Goal: Navigation & Orientation: Find specific page/section

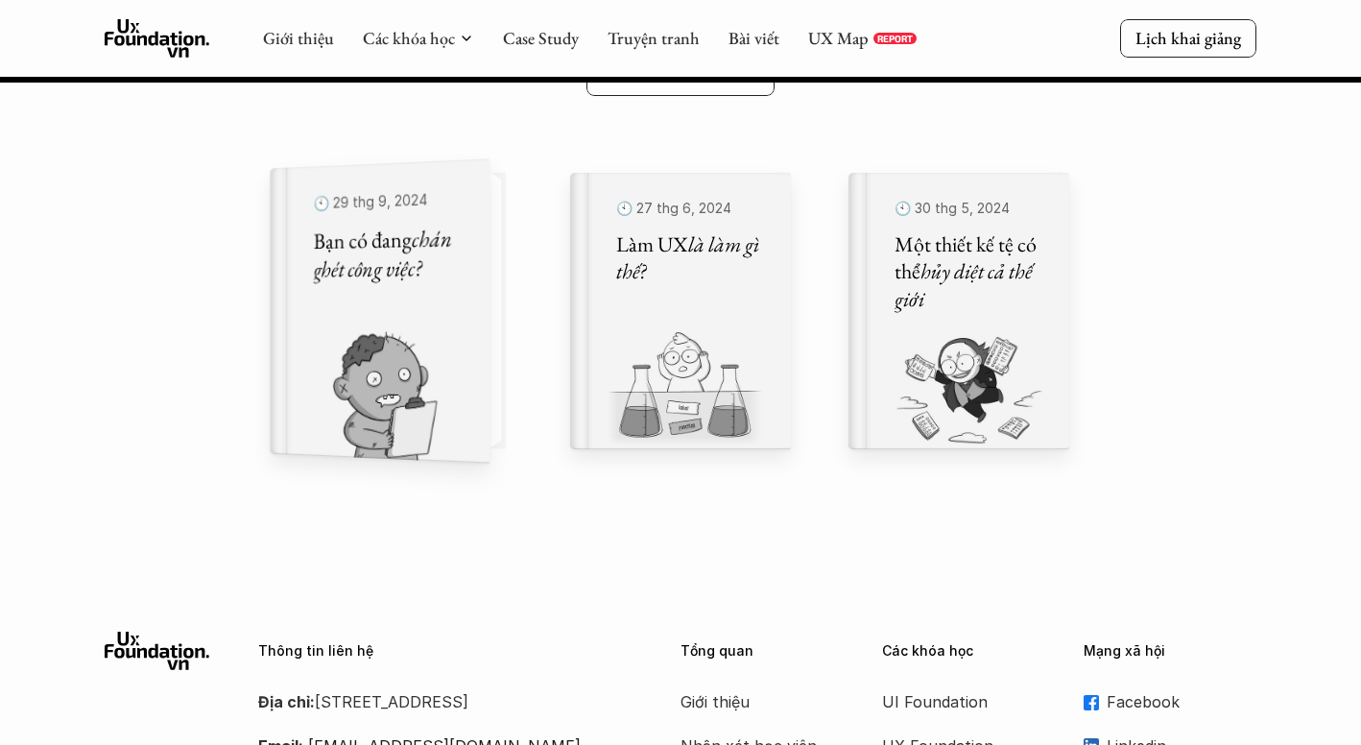
scroll to position [29438, 0]
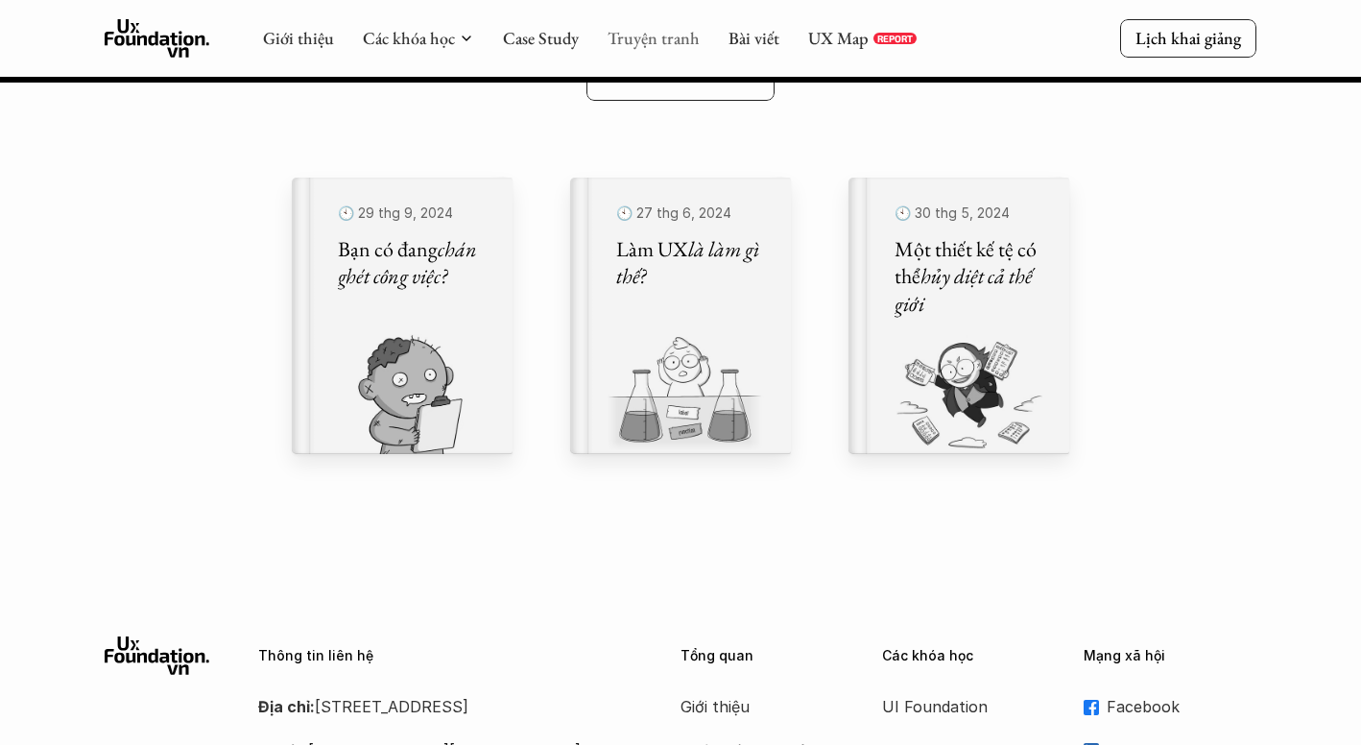
click at [667, 35] on link "Truyện tranh" at bounding box center [654, 38] width 92 height 22
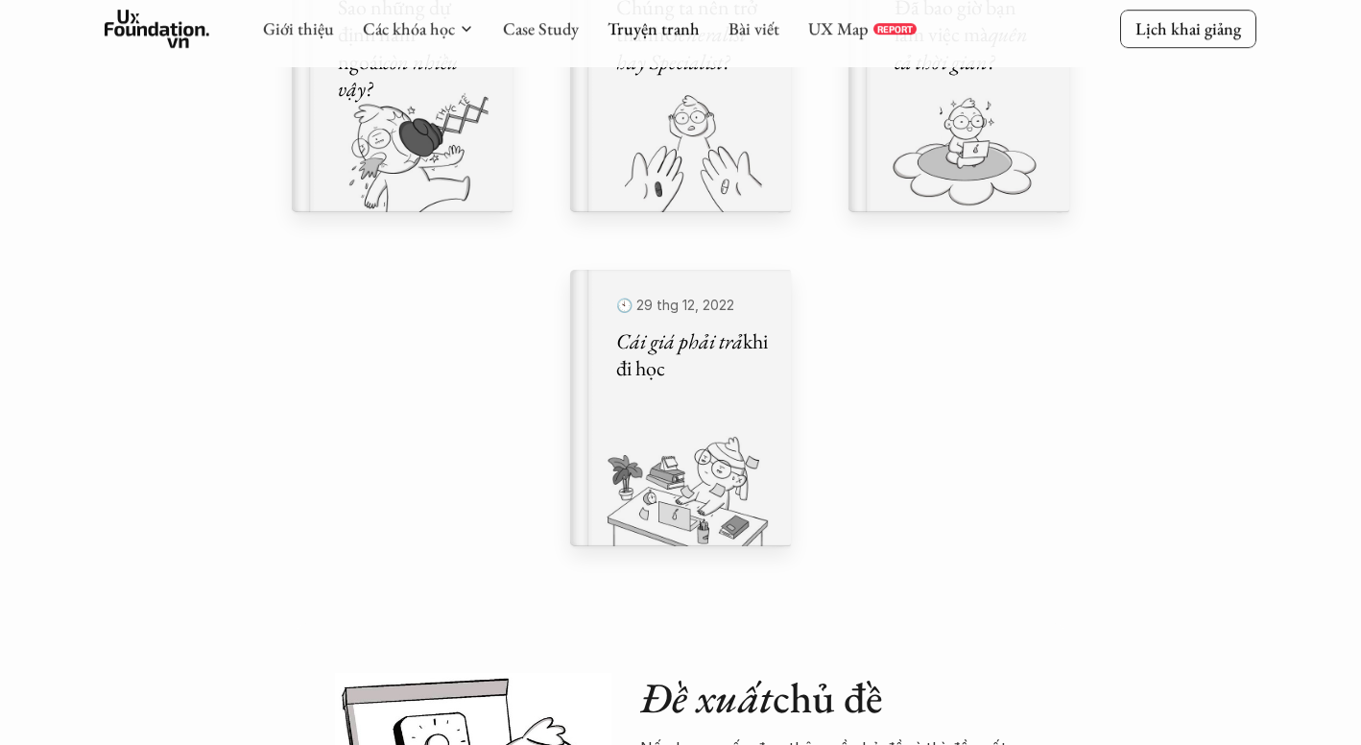
scroll to position [1556, 0]
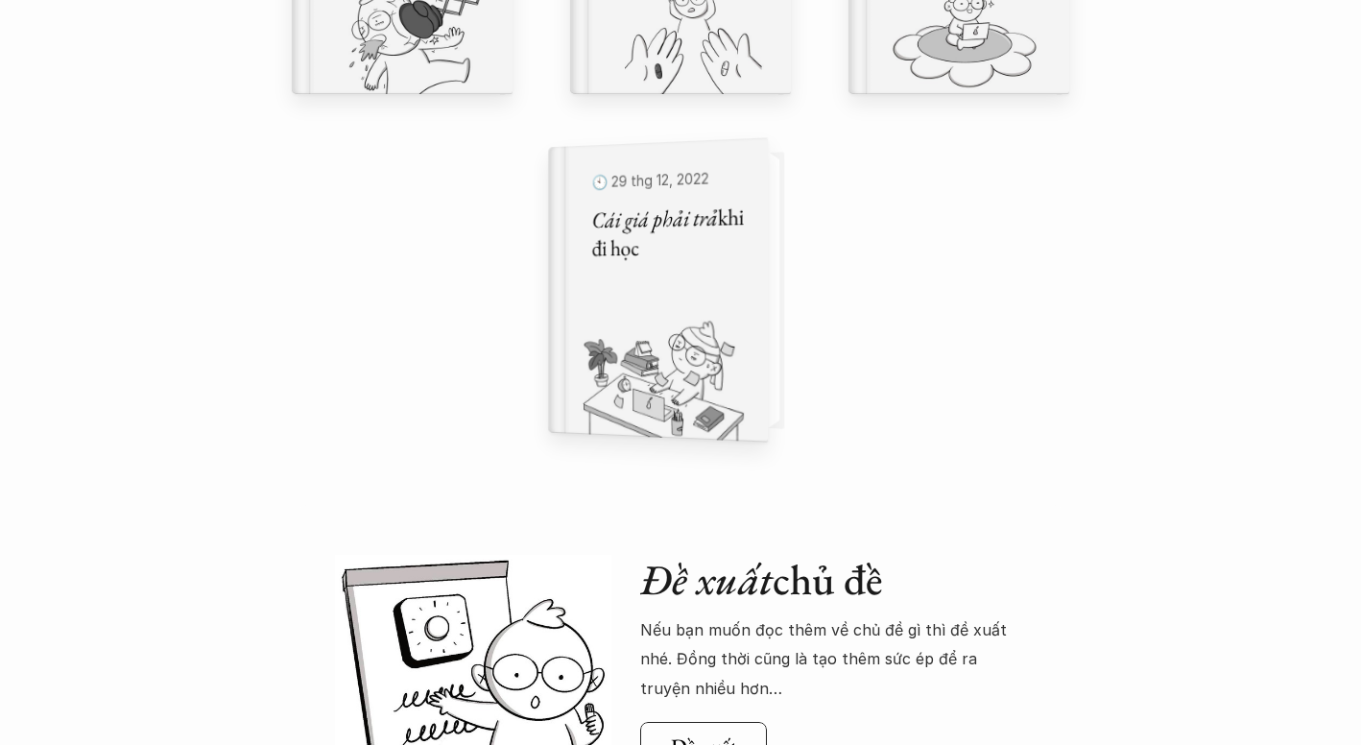
click at [668, 366] on img at bounding box center [646, 375] width 197 height 132
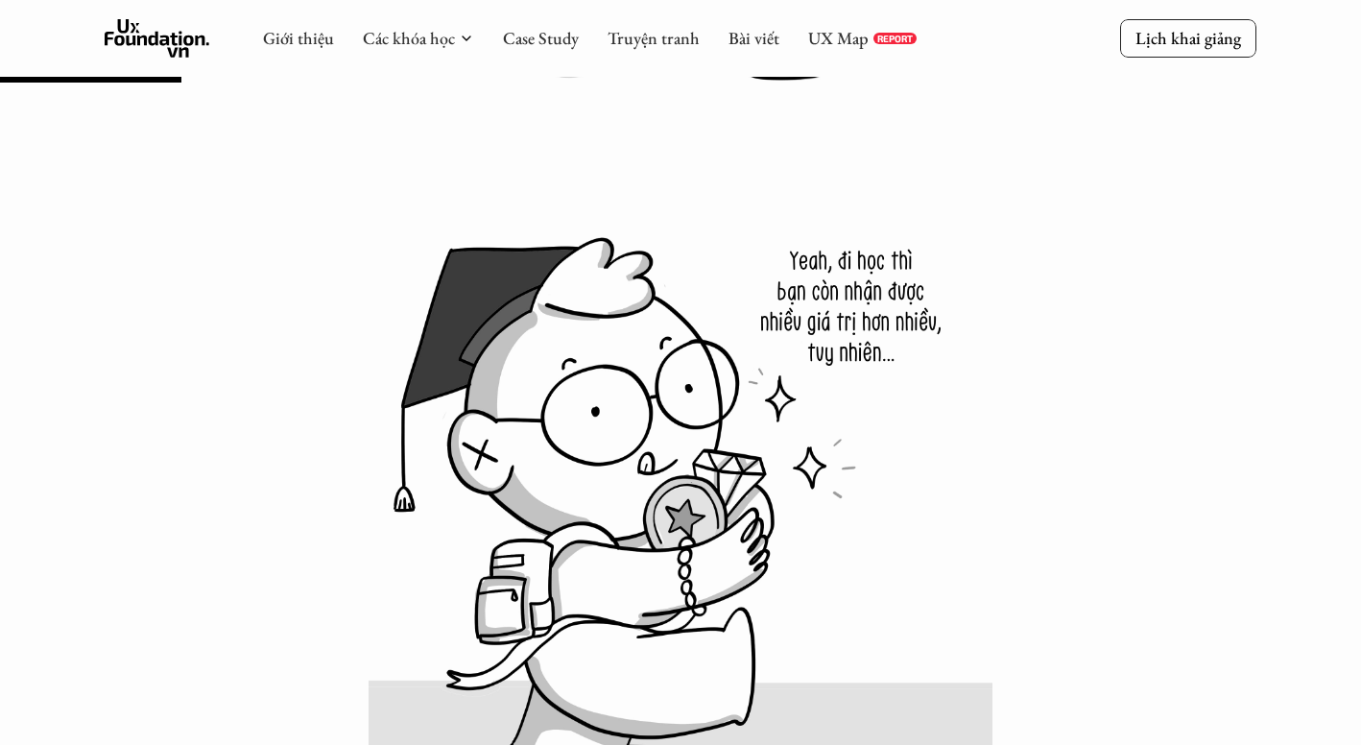
scroll to position [2770, 0]
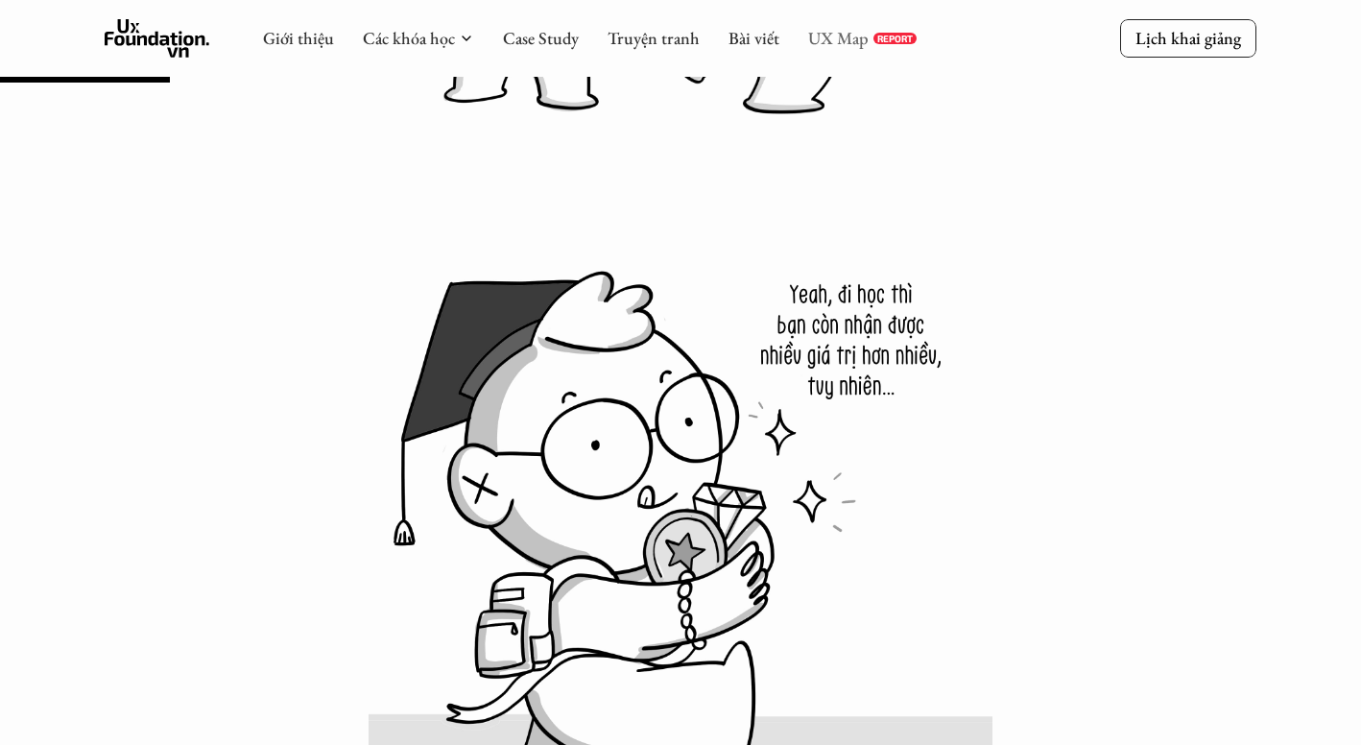
click at [827, 48] on link "UX Map" at bounding box center [838, 38] width 60 height 22
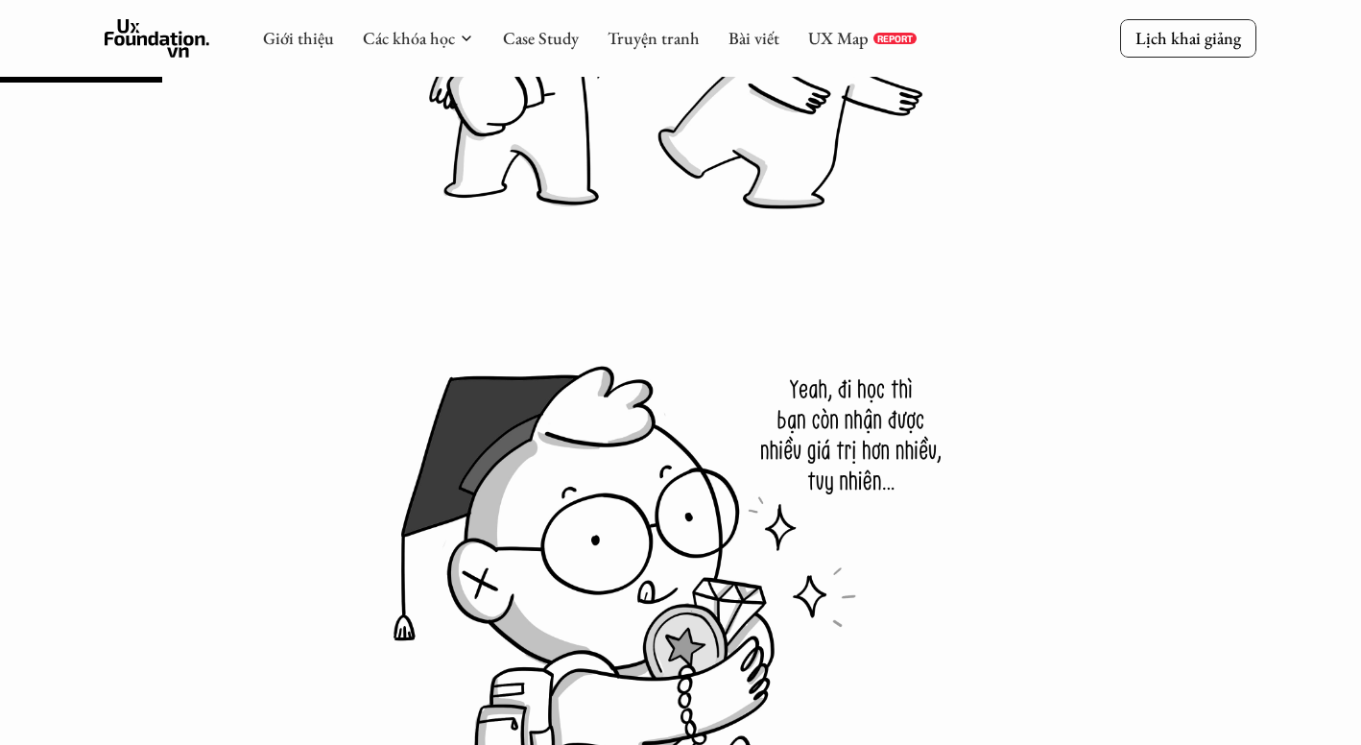
scroll to position [2649, 0]
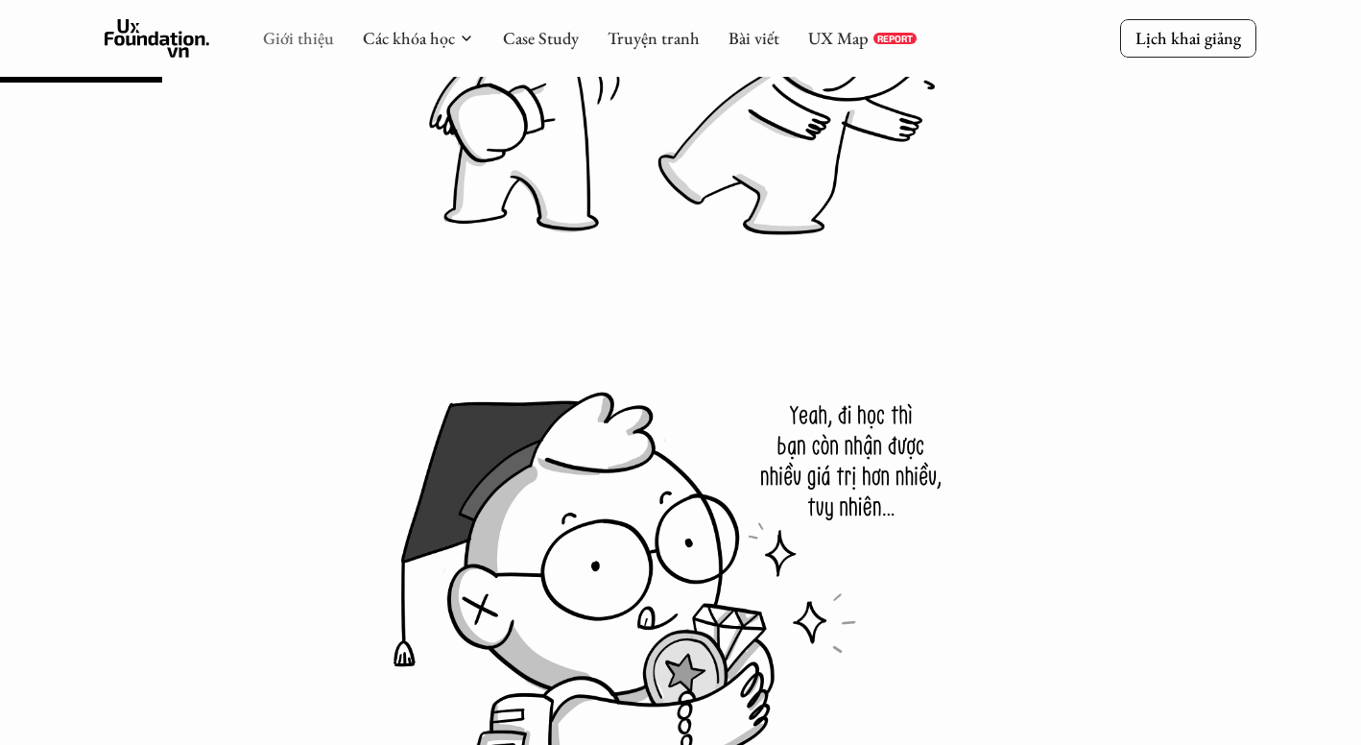
click at [293, 41] on link "Giới thiệu" at bounding box center [298, 38] width 71 height 22
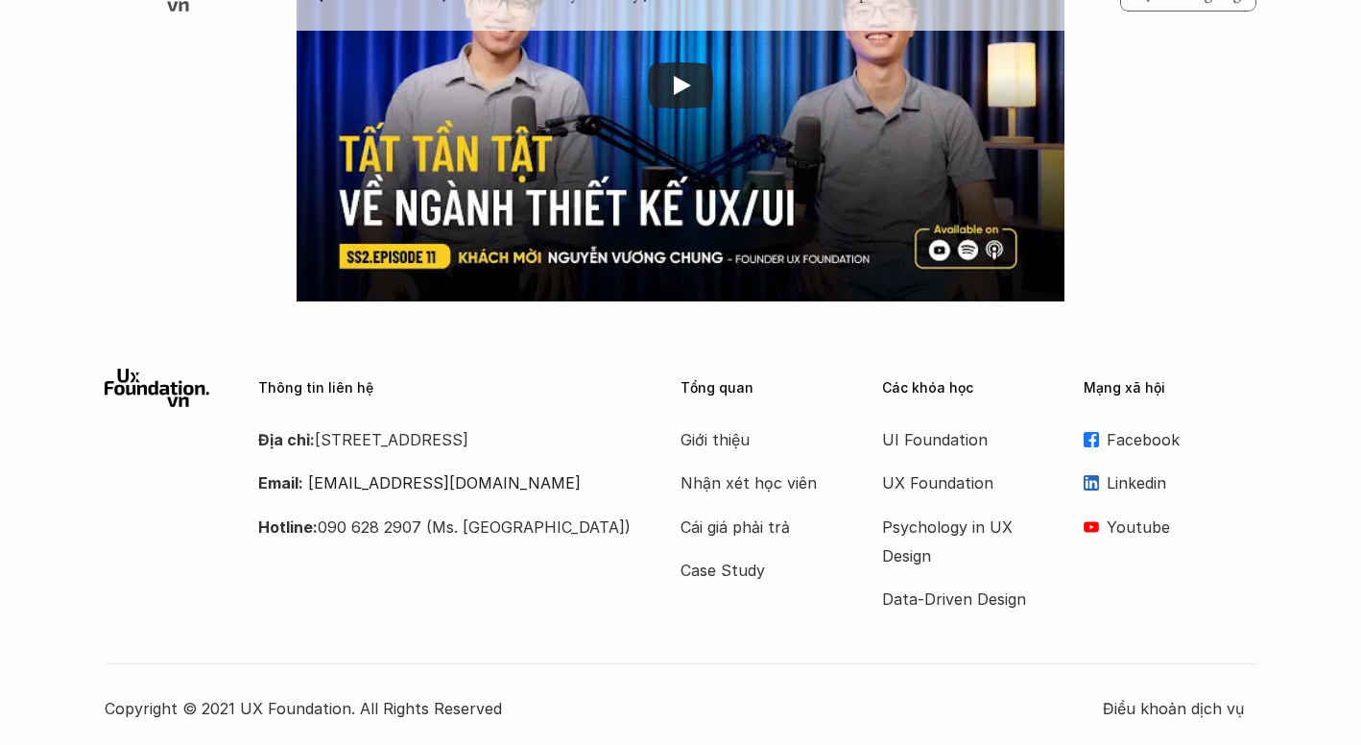
scroll to position [3268, 0]
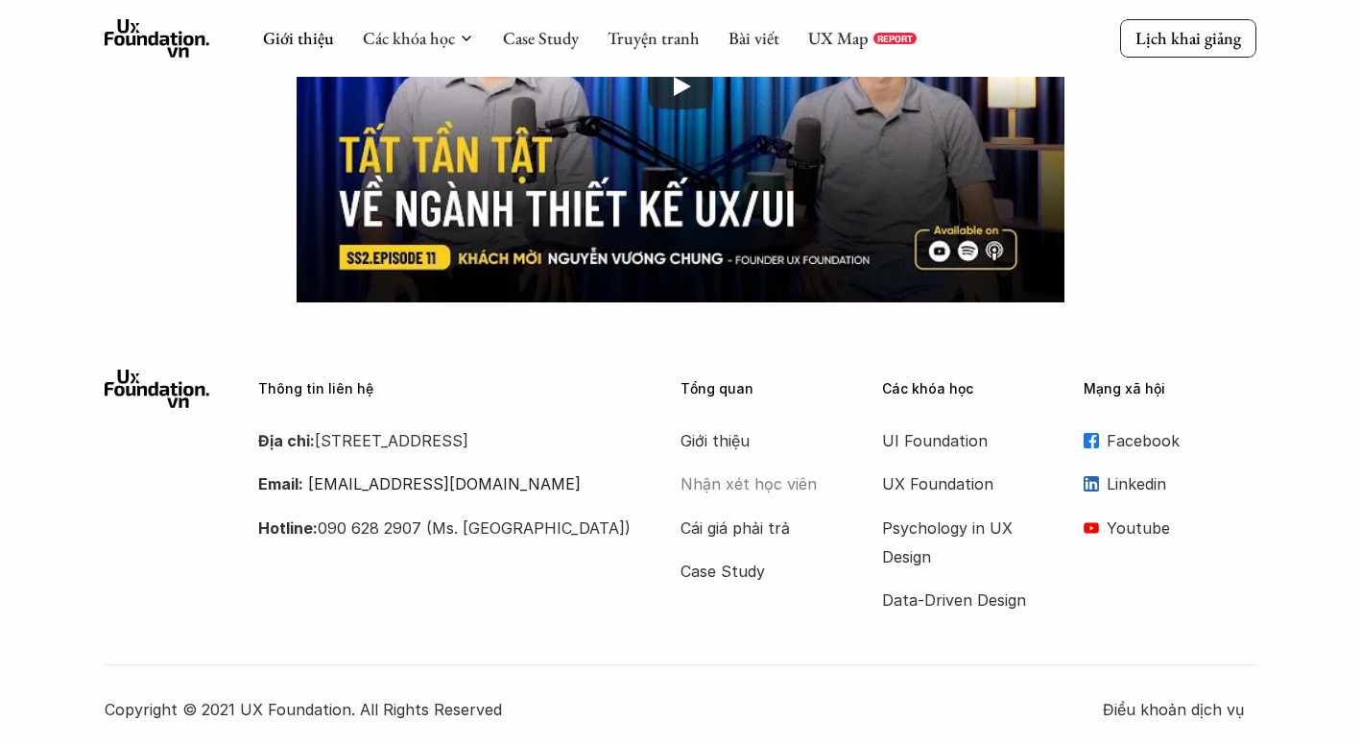
click at [761, 488] on p "Nhận xét học viên" at bounding box center [758, 483] width 154 height 29
